Goal: Task Accomplishment & Management: Use online tool/utility

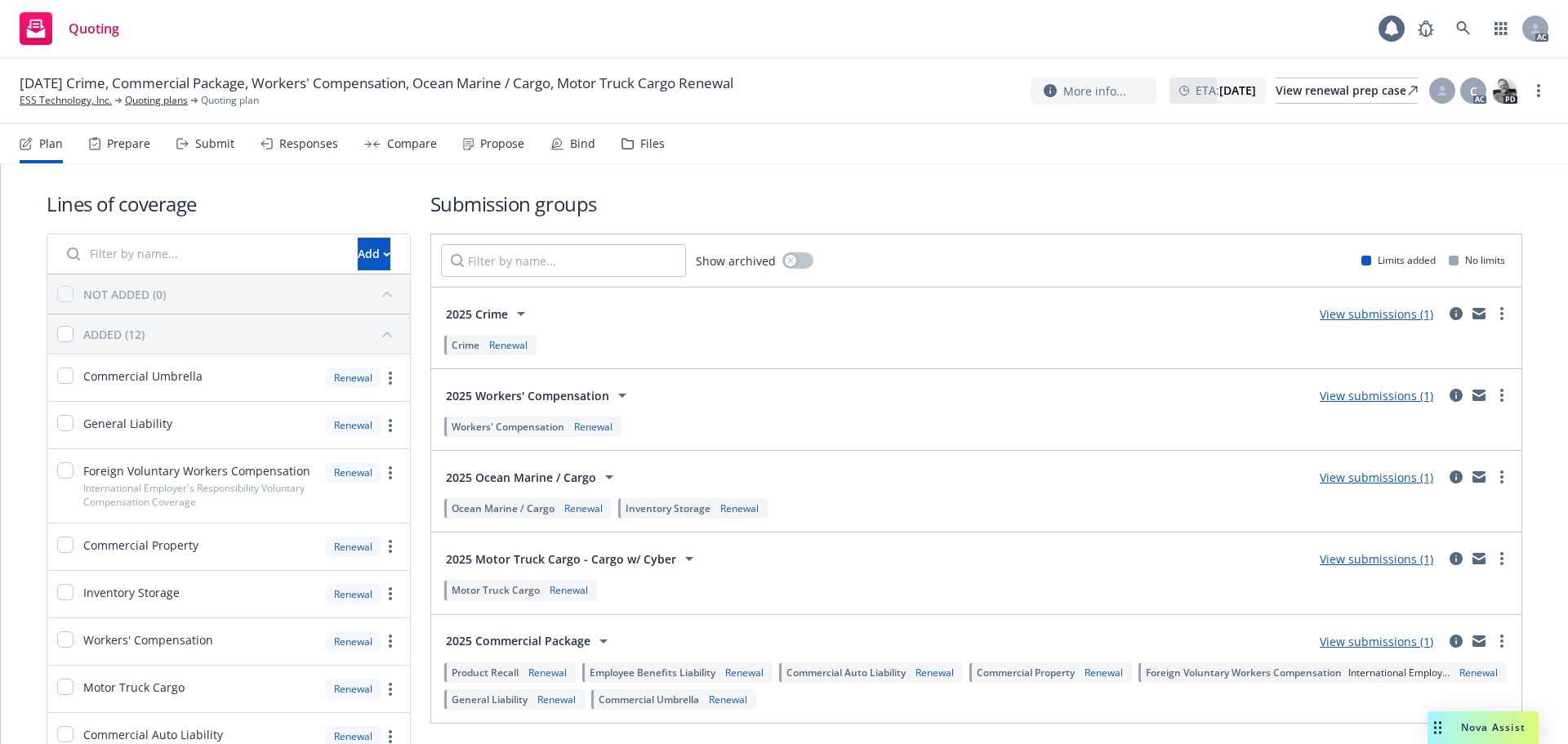
drag, startPoint x: 0, startPoint y: 0, endPoint x: 317, endPoint y: 148, distance: 349.8
click at [317, 148] on div "Responses" at bounding box center [309, 144] width 59 height 13
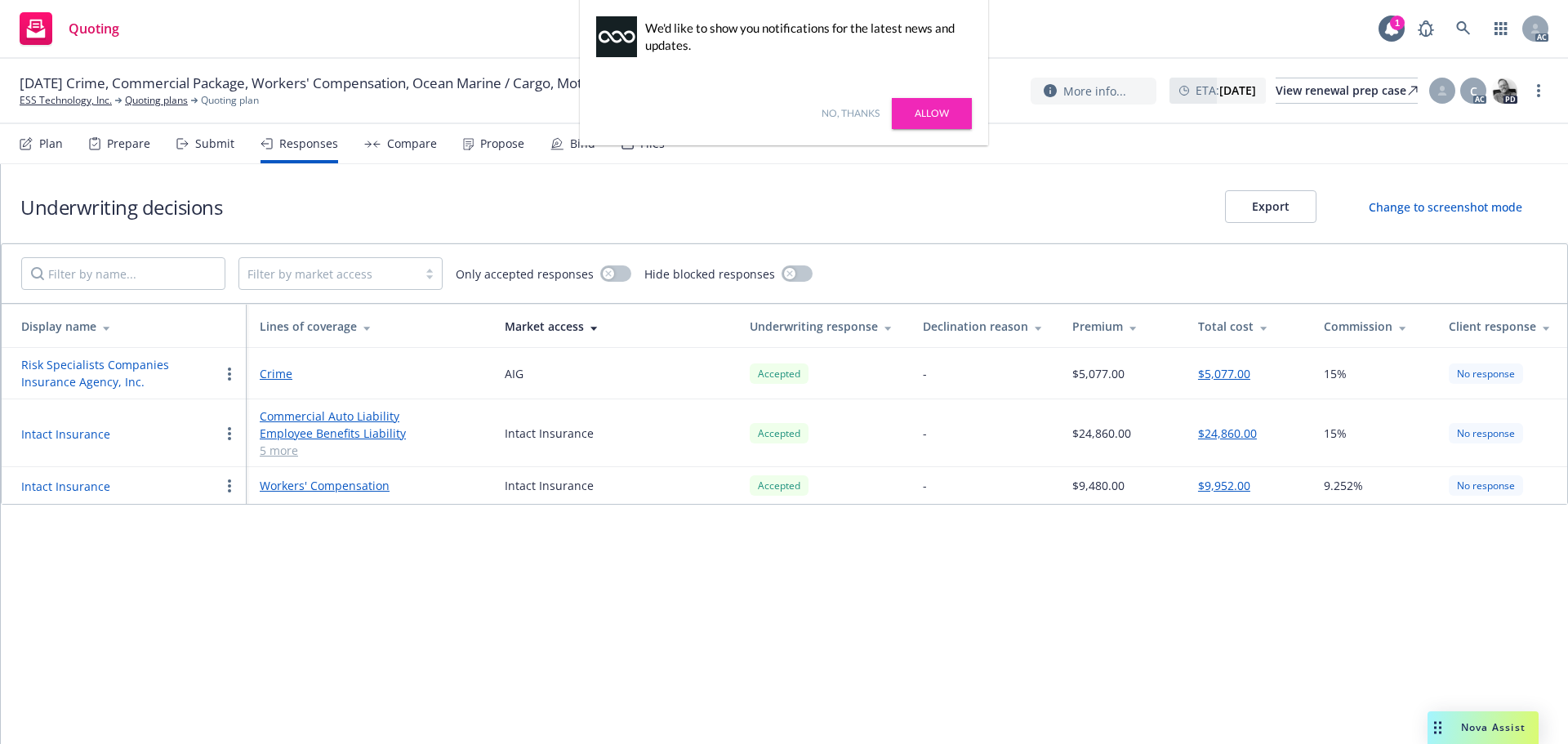
click at [945, 115] on link "Allow" at bounding box center [931, 113] width 80 height 31
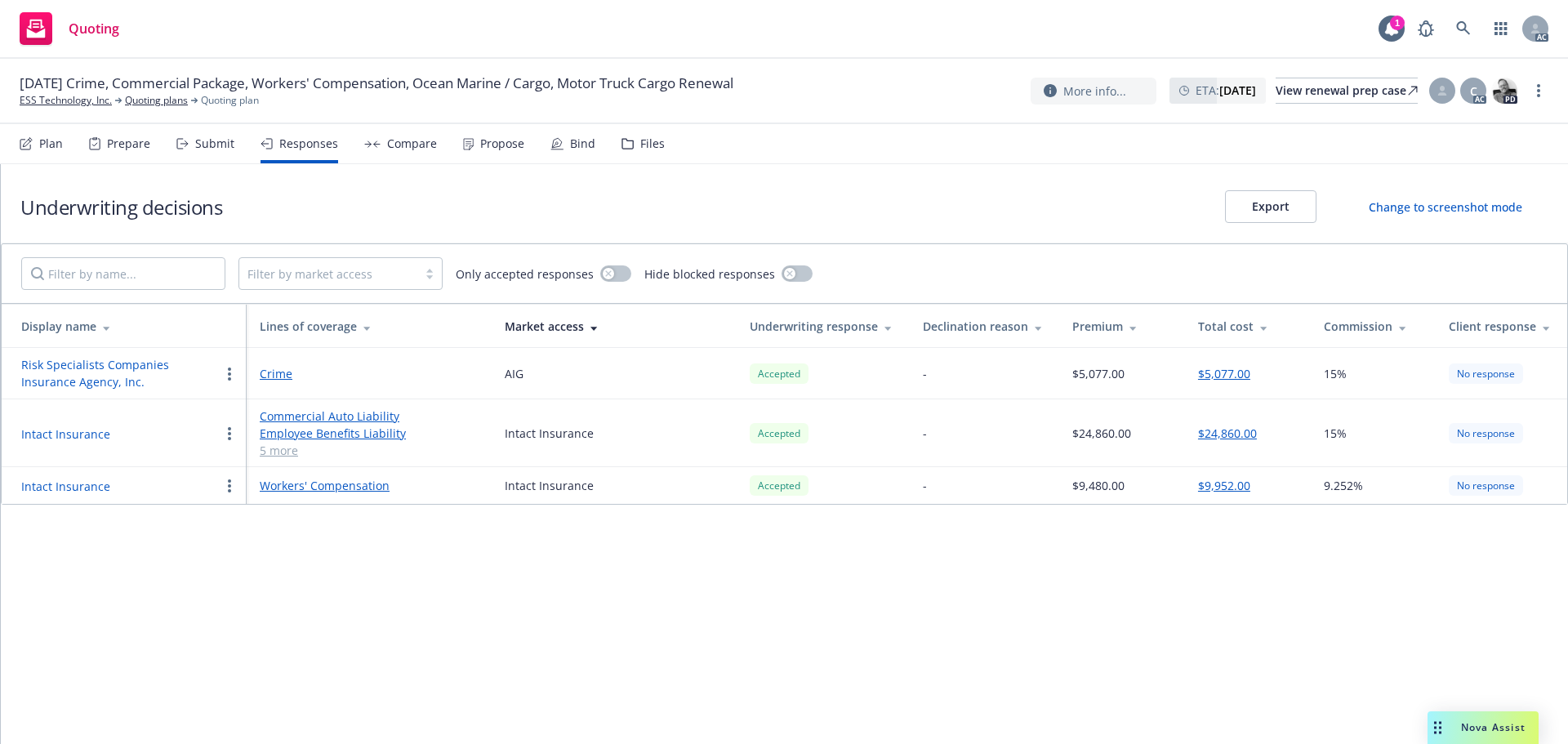
click at [499, 147] on div "Propose" at bounding box center [502, 144] width 45 height 13
